Goal: Navigation & Orientation: Find specific page/section

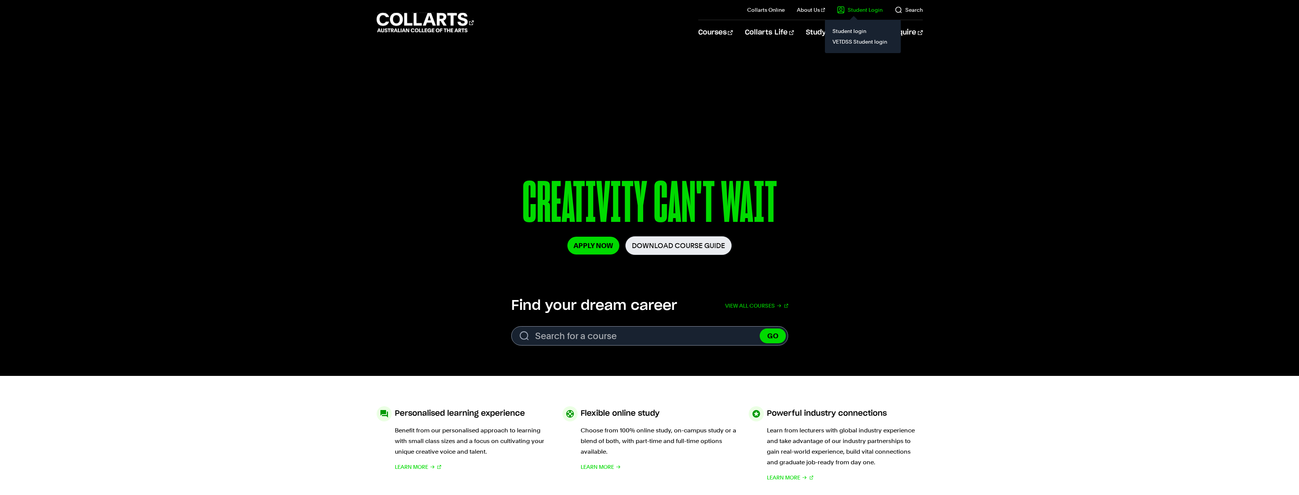
click at [882, 12] on link "Student Login" at bounding box center [860, 10] width 46 height 8
click at [863, 30] on link "Student login" at bounding box center [863, 31] width 64 height 11
click at [856, 6] on link "Student Login" at bounding box center [860, 10] width 46 height 8
click at [857, 34] on link "Student login" at bounding box center [863, 31] width 64 height 11
